Goal: Use online tool/utility: Utilize a website feature to perform a specific function

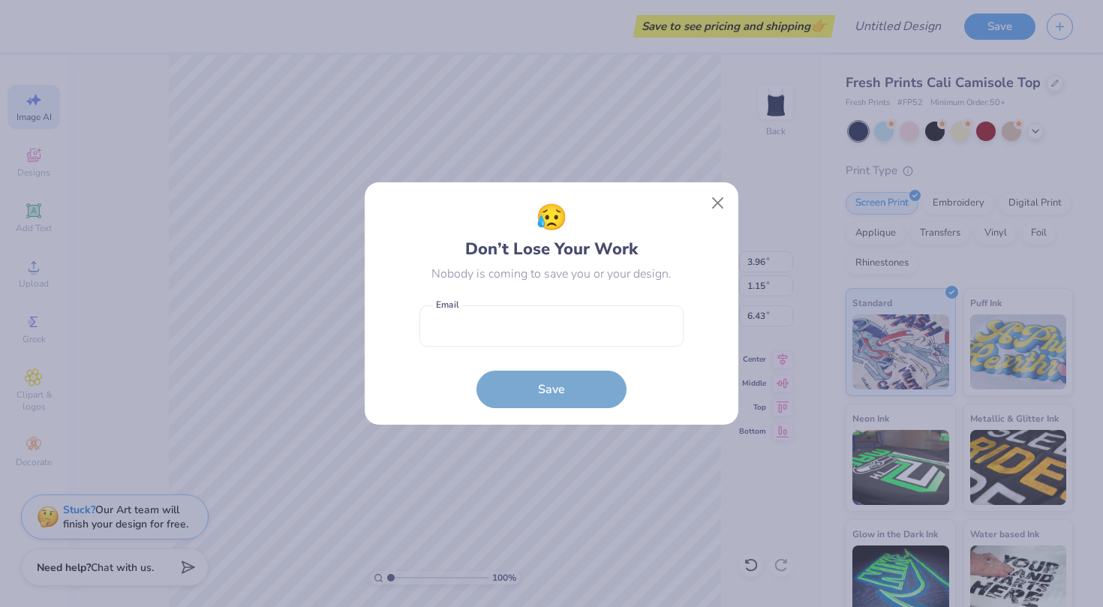
select select "4"
click at [712, 200] on button "Close" at bounding box center [718, 203] width 29 height 29
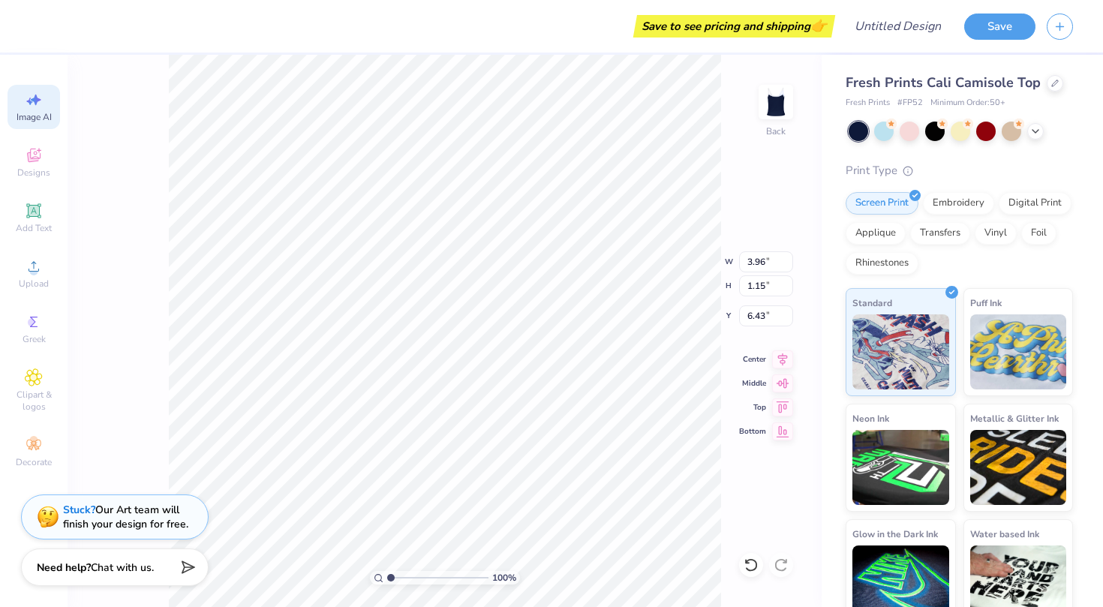
type textarea "19"
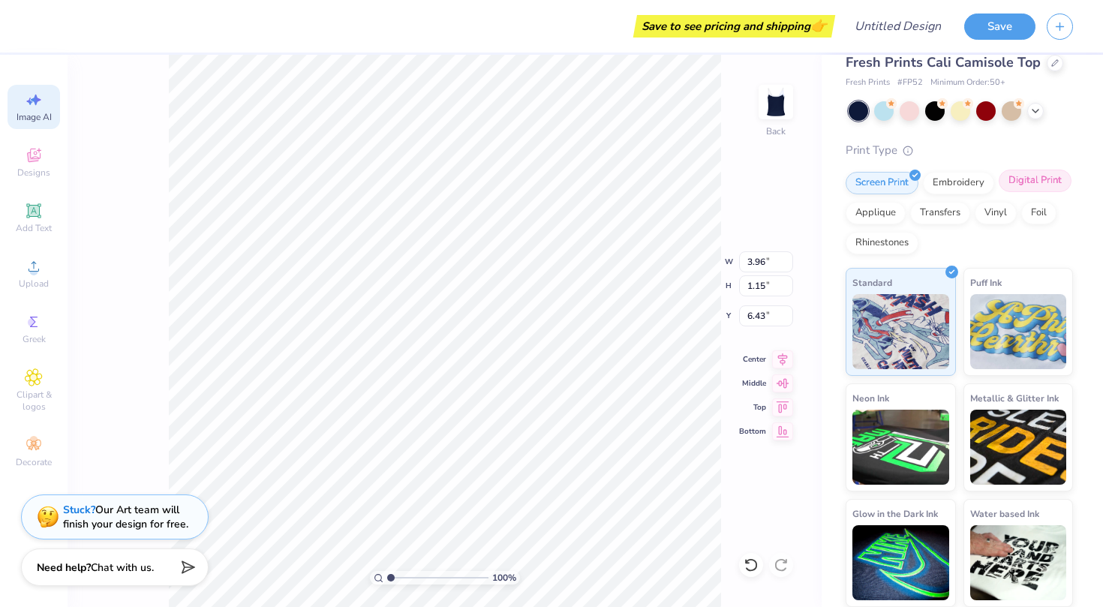
click at [1042, 180] on div "Digital Print" at bounding box center [1035, 181] width 73 height 23
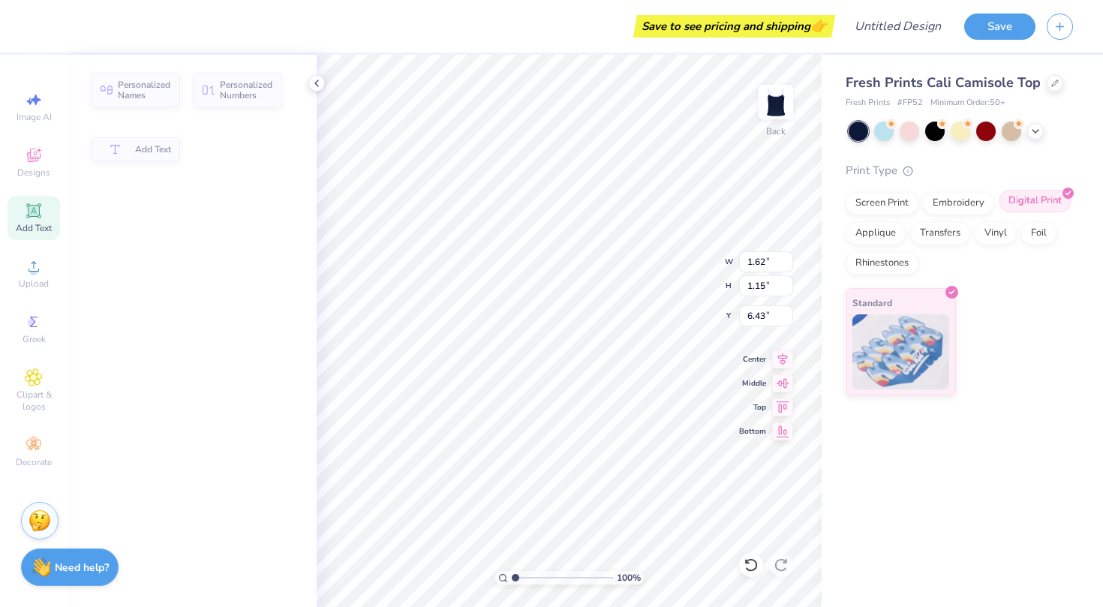
type input "1.62"
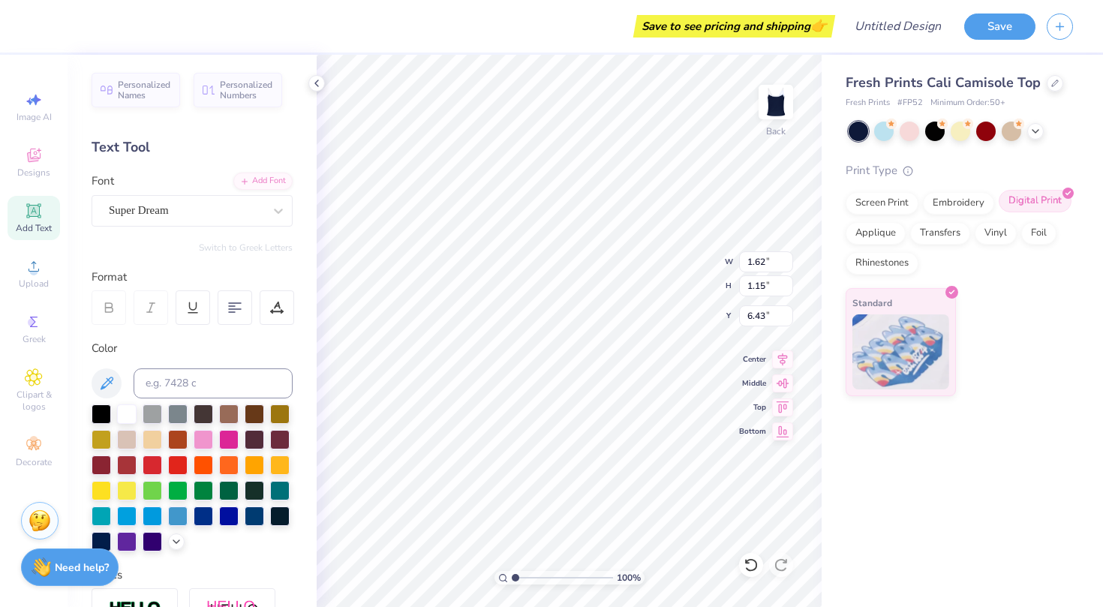
scroll to position [0, 0]
click at [902, 206] on div "Screen Print" at bounding box center [882, 201] width 73 height 23
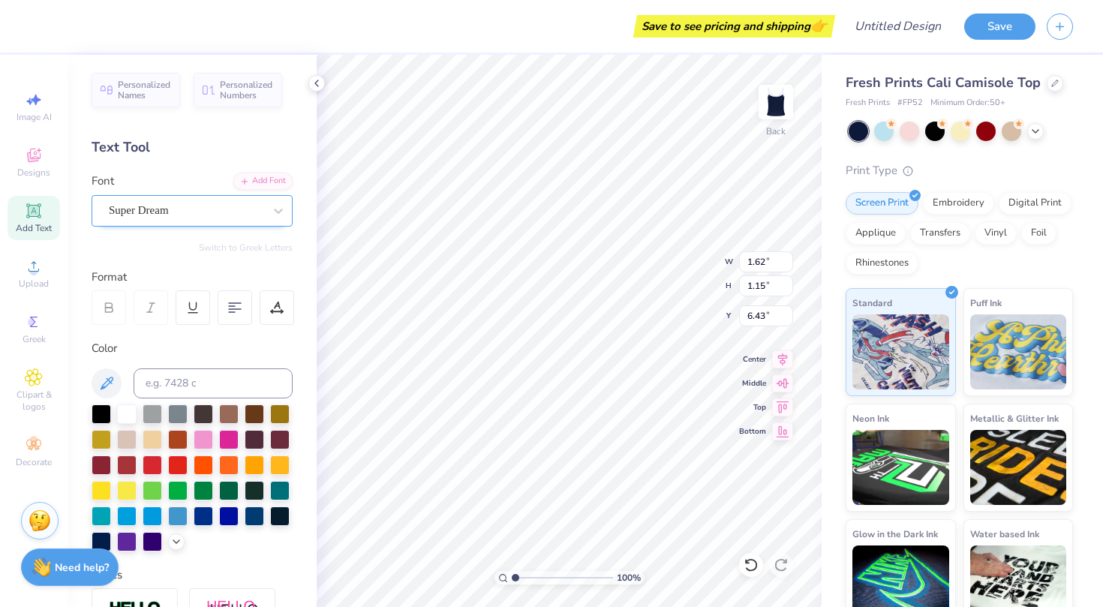
click at [172, 207] on div "Super Dream" at bounding box center [186, 210] width 158 height 23
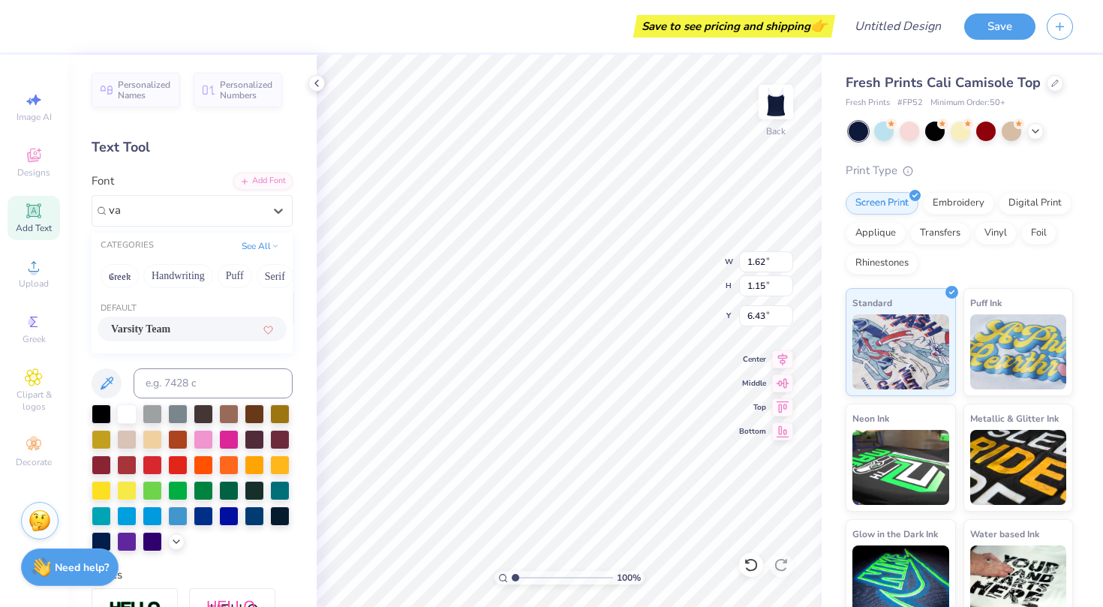
click at [170, 327] on span "Varsity Team" at bounding box center [140, 329] width 59 height 16
type input "va"
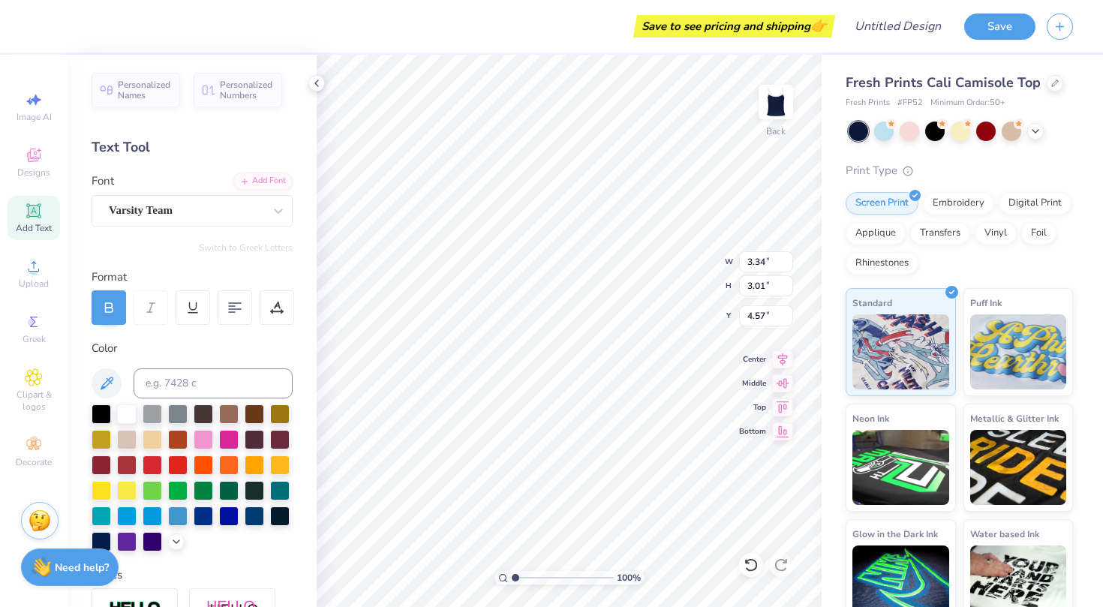
type input "3.34"
type input "3.01"
type input "4.24"
type input "4.12"
type input "3.70"
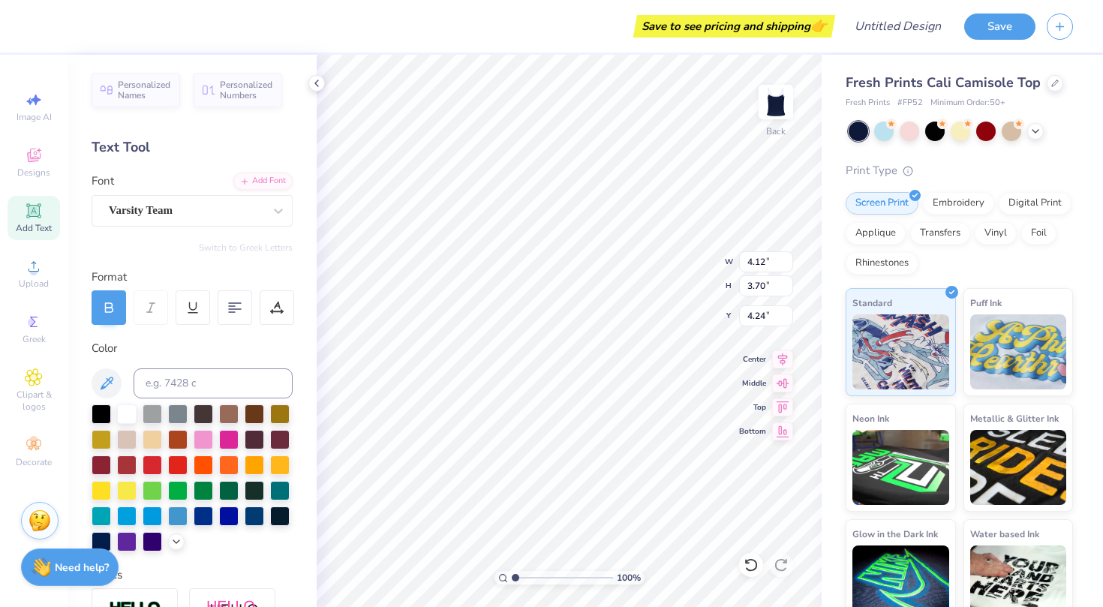
type input "4.35"
type input "5.16"
type input "4.64"
type input "4.51"
click at [29, 218] on icon at bounding box center [33, 210] width 14 height 14
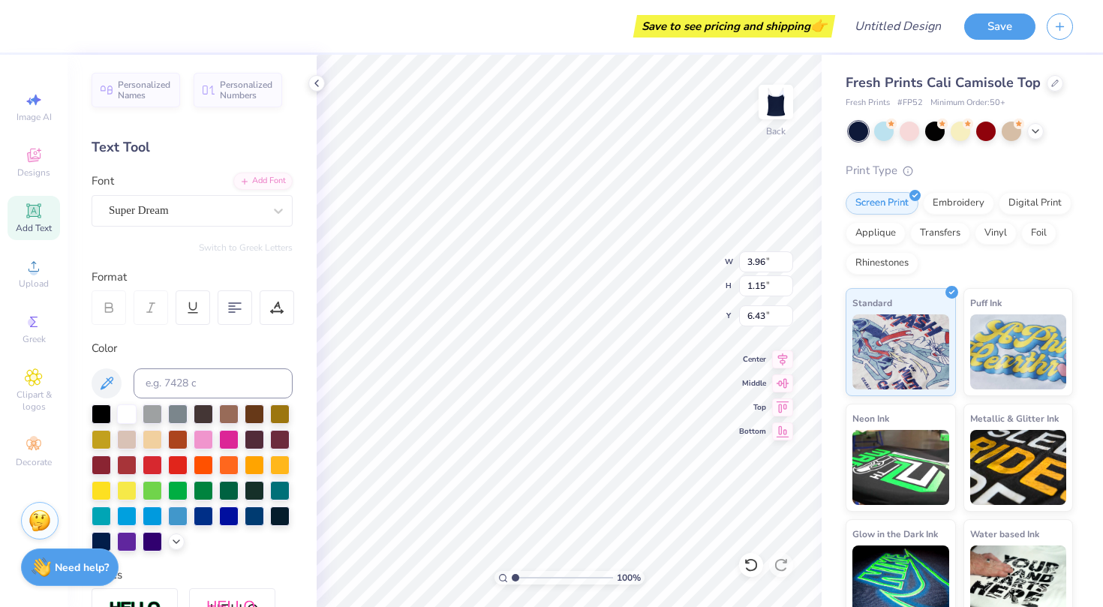
scroll to position [0, 5]
type textarea "wildcat dance crew"
click at [743, 375] on div "100 % Back W 3.96 3.96 " H 1.15 1.15 " Y 6.43 6.43 " Center Middle Top Bottom" at bounding box center [569, 331] width 505 height 552
click at [175, 516] on div at bounding box center [178, 515] width 20 height 20
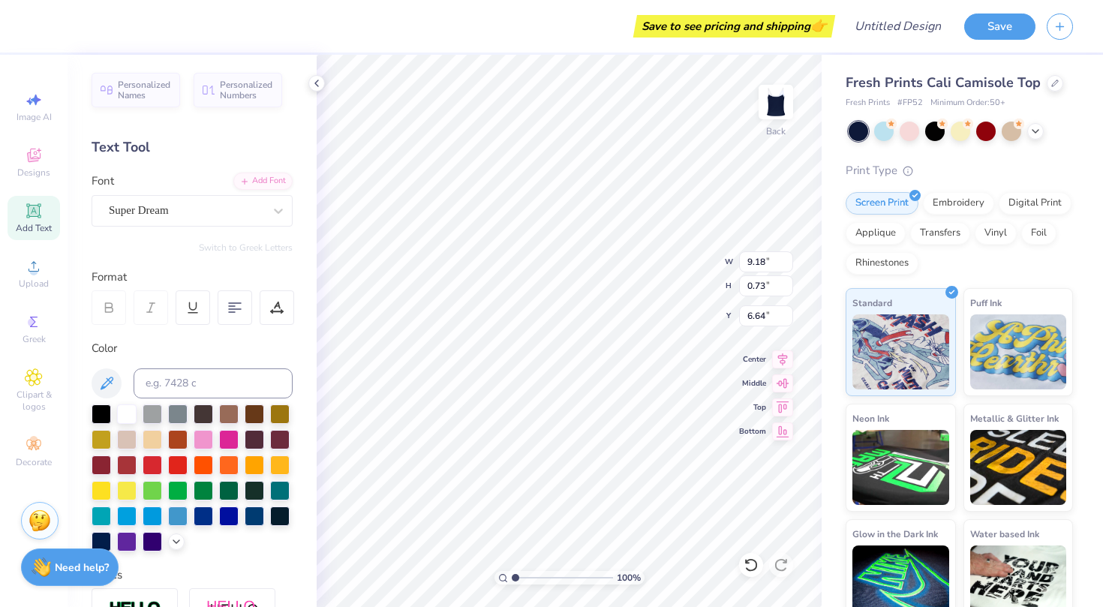
scroll to position [0, 1]
click at [197, 212] on div "Super Dream" at bounding box center [186, 210] width 158 height 23
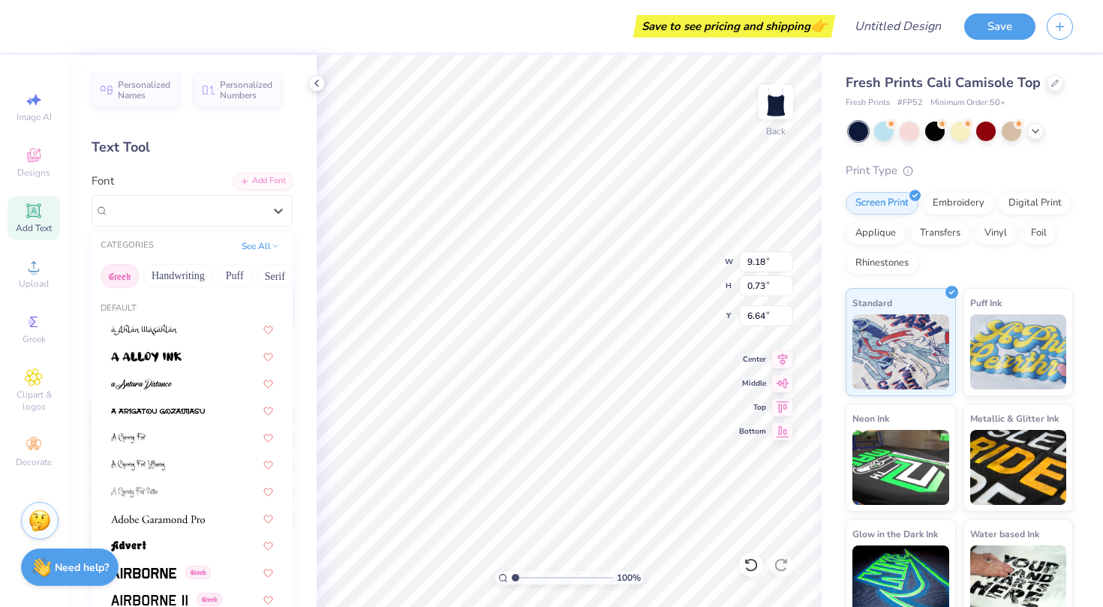
click at [128, 272] on button "Greek" at bounding box center [120, 276] width 38 height 24
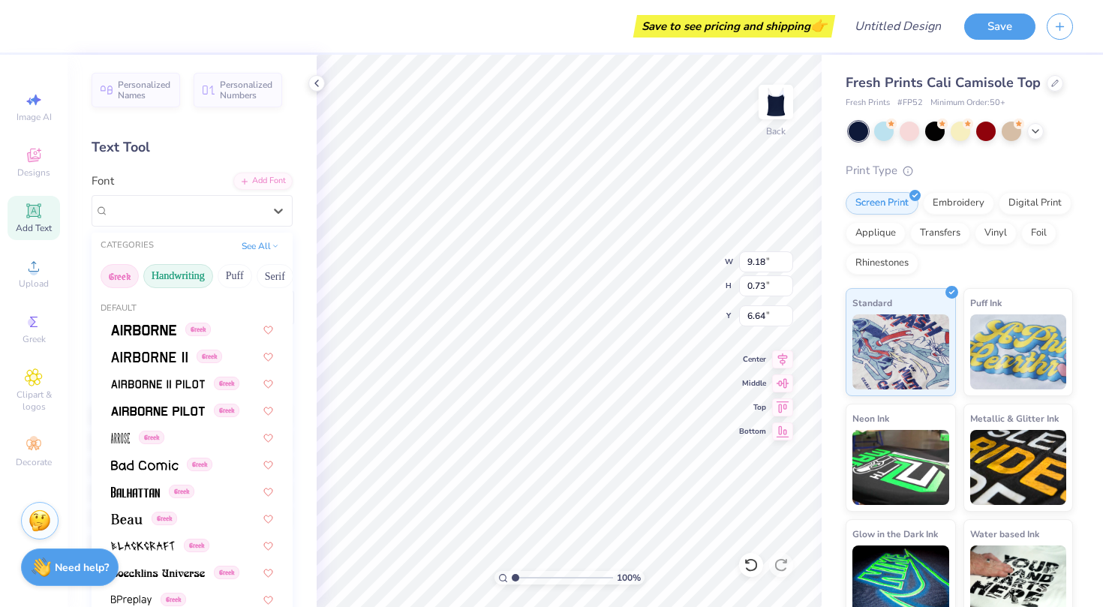
click at [194, 275] on button "Handwriting" at bounding box center [178, 276] width 70 height 24
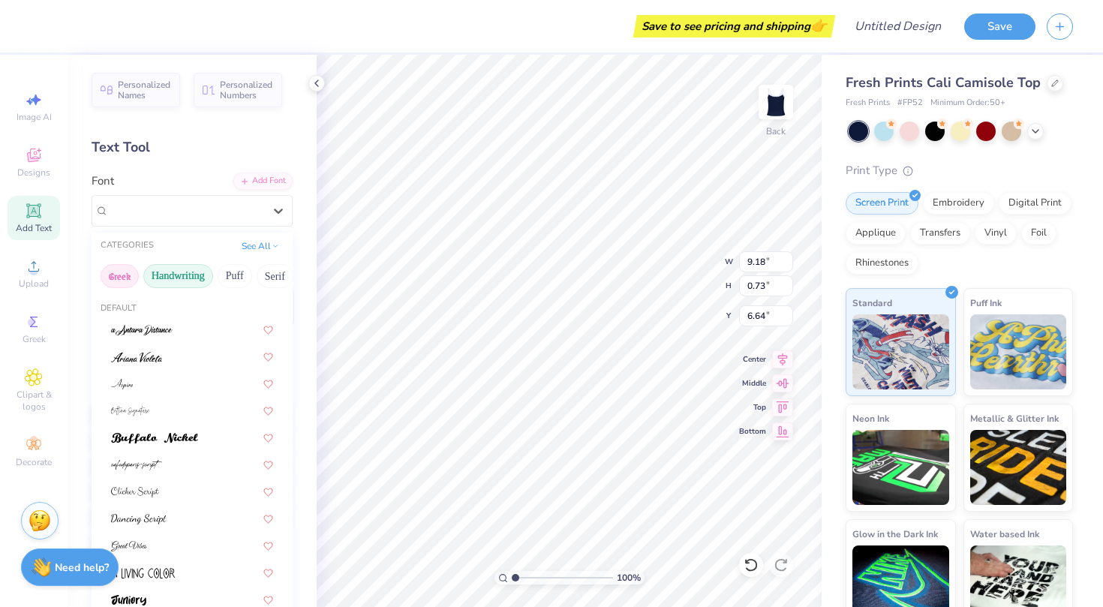
click at [123, 275] on button "Greek" at bounding box center [120, 276] width 38 height 24
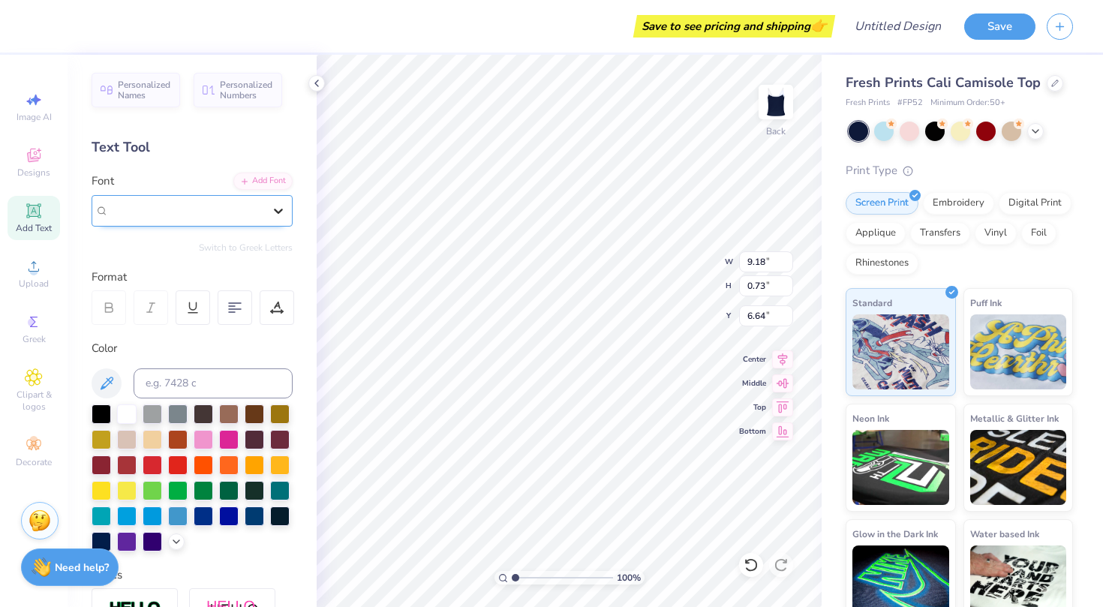
click at [283, 209] on icon at bounding box center [278, 210] width 15 height 15
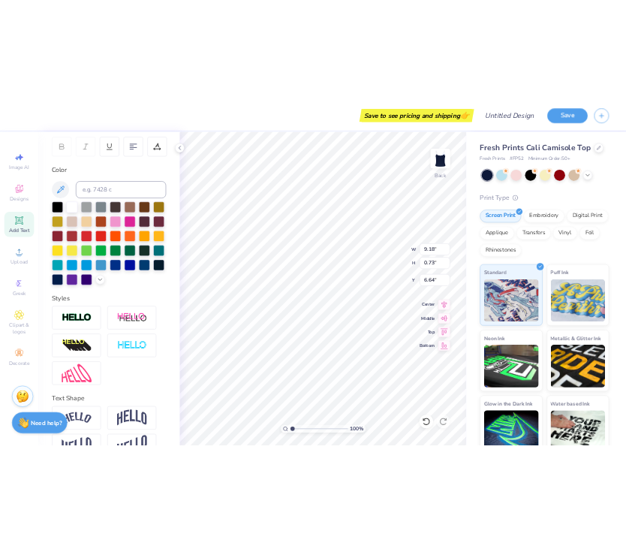
scroll to position [265, 0]
